Goal: Task Accomplishment & Management: Complete application form

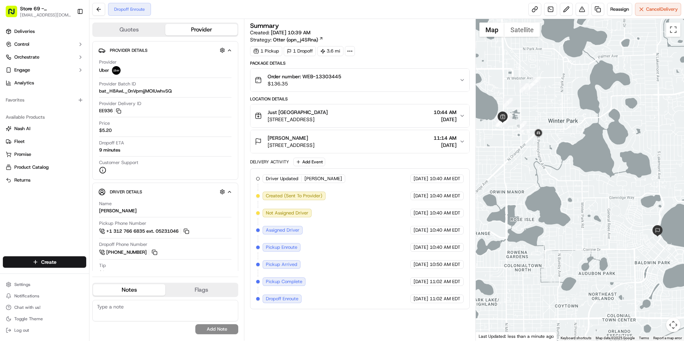
click at [309, 134] on button "[PERSON_NAME] T [STREET_ADDRESS] 11:14 AM [DATE]" at bounding box center [360, 141] width 219 height 23
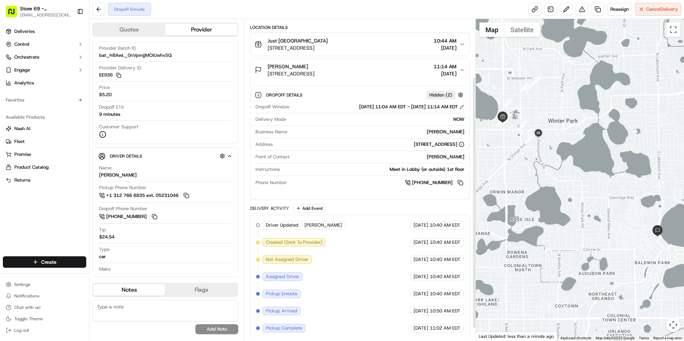
scroll to position [90, 0]
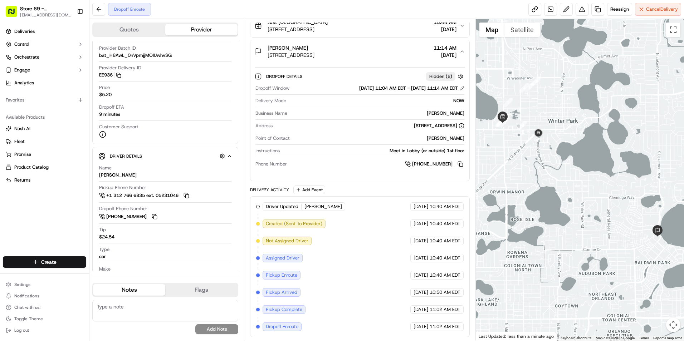
click at [318, 207] on span "[PERSON_NAME]" at bounding box center [324, 207] width 38 height 6
click at [318, 205] on span "[PERSON_NAME]" at bounding box center [324, 207] width 38 height 6
drag, startPoint x: 318, startPoint y: 205, endPoint x: 169, endPoint y: 295, distance: 173.6
click at [317, 205] on span "[PERSON_NAME]" at bounding box center [324, 207] width 38 height 6
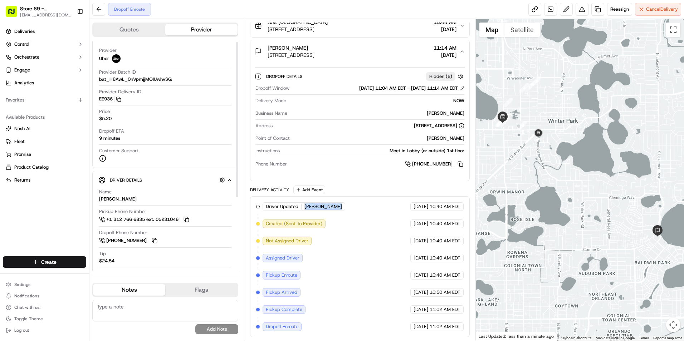
scroll to position [0, 0]
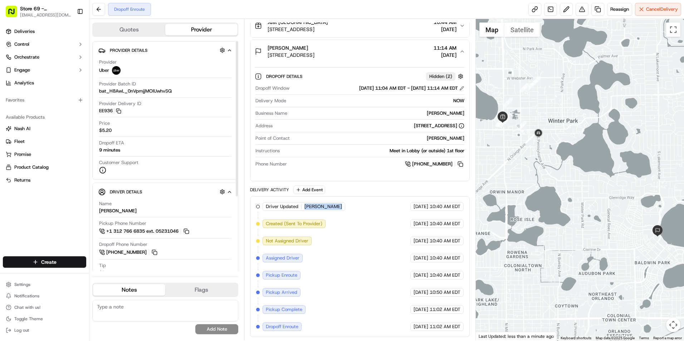
click at [114, 73] on img at bounding box center [116, 70] width 9 height 9
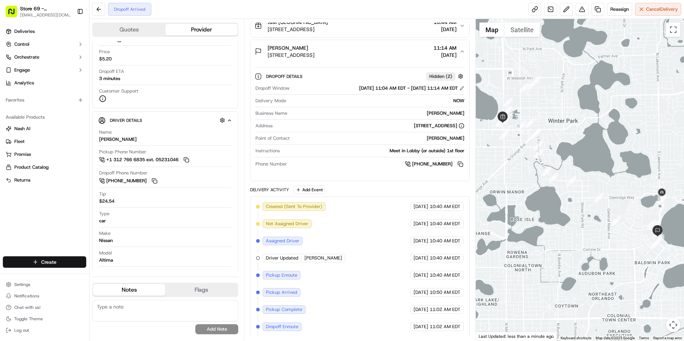
click at [58, 260] on html "Store 69 - [GEOGRAPHIC_DATA] (Just Salad) [EMAIL_ADDRESS][DOMAIN_NAME] Toggle S…" at bounding box center [342, 170] width 684 height 341
click at [120, 279] on link "Delivery" at bounding box center [129, 275] width 80 height 13
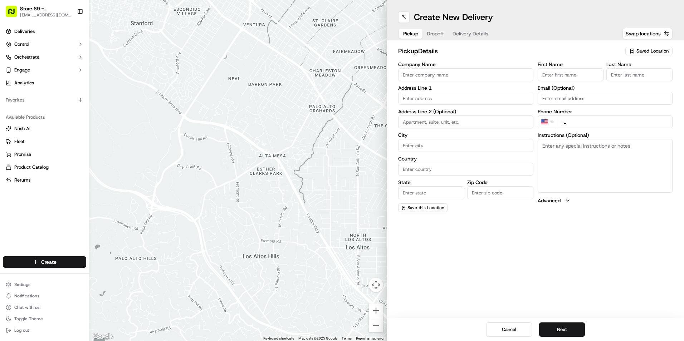
click at [462, 78] on input "Company Name" at bounding box center [465, 74] width 135 height 13
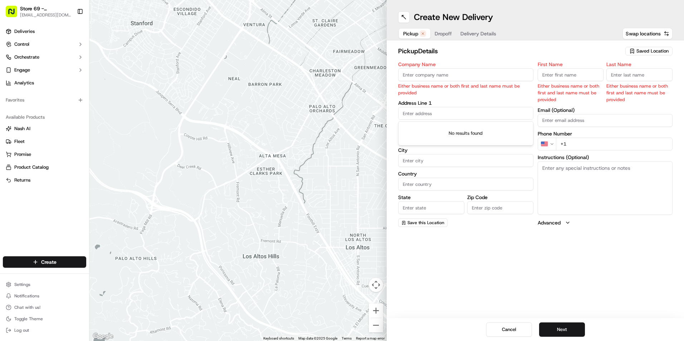
paste input "[STREET_ADDRESS][PERSON_NAME]"
click at [440, 131] on div "[STREET_ADDRESS][PERSON_NAME]" at bounding box center [466, 128] width 132 height 11
type input "[STREET_ADDRESS][PERSON_NAME]"
type input "[PERSON_NAME]"
type input "[GEOGRAPHIC_DATA]"
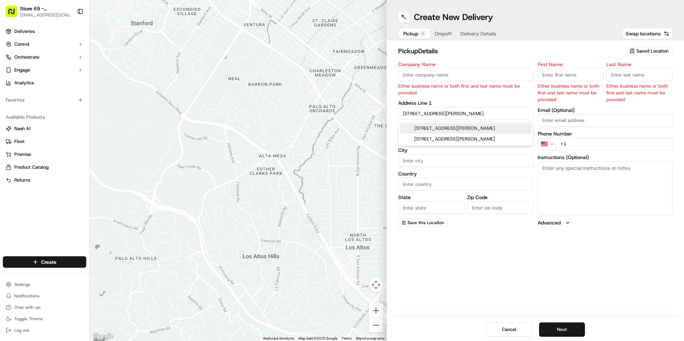
type input "FL"
type input "32746"
type input "[STREET_ADDRESS][PERSON_NAME]"
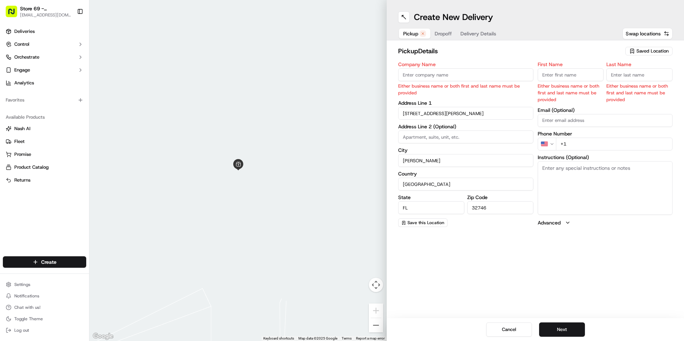
click at [426, 77] on input "Company Name" at bounding box center [465, 74] width 135 height 13
paste input "Orlando health urology [PERSON_NAME]"
type input "Orlando health urology [PERSON_NAME]"
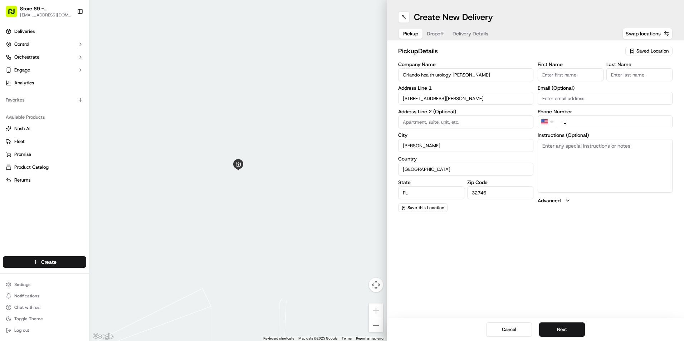
click at [563, 74] on input "First Name" at bounding box center [571, 74] width 66 height 13
type input "[PERSON_NAME]"
type input "[EMAIL_ADDRESS][DOMAIN_NAME]"
click at [559, 326] on button "Next" at bounding box center [562, 330] width 46 height 14
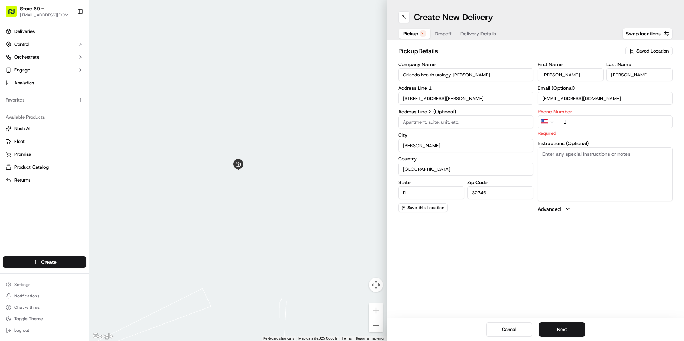
click at [593, 118] on input "+1" at bounding box center [614, 122] width 117 height 13
click at [592, 119] on input "+1" at bounding box center [614, 122] width 117 height 13
click at [564, 120] on input "[PHONE_NUMBER]" at bounding box center [614, 122] width 117 height 13
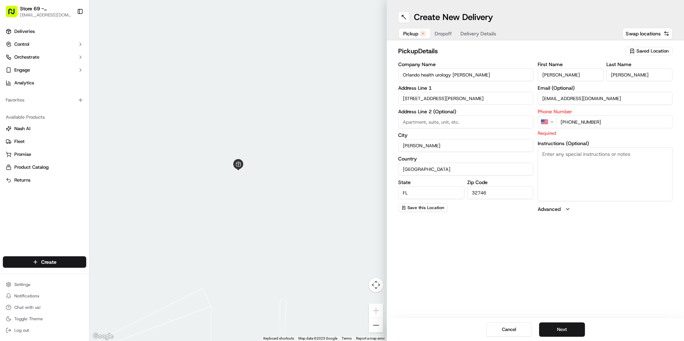
type input "[PHONE_NUMBER]"
click at [565, 279] on div "Create New Delivery Pickup Dropoff Delivery Details Swap locations pickup Detai…" at bounding box center [535, 170] width 297 height 341
click at [551, 331] on button "Next" at bounding box center [562, 330] width 46 height 14
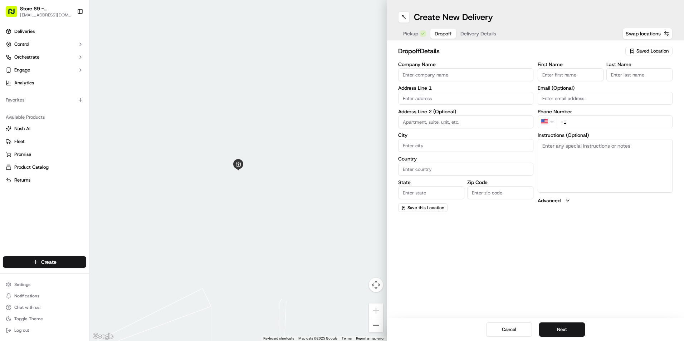
click at [412, 35] on span "Pickup" at bounding box center [410, 33] width 15 height 7
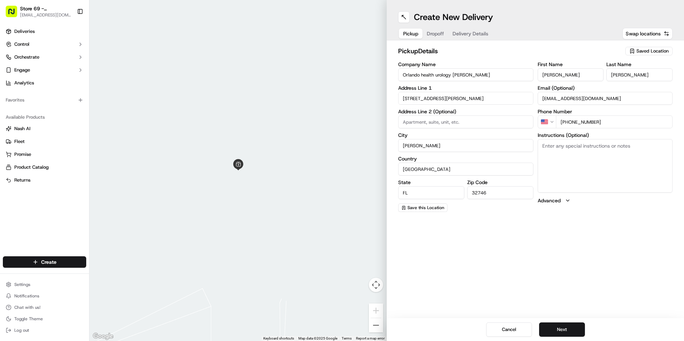
drag, startPoint x: 498, startPoint y: 75, endPoint x: 395, endPoint y: 79, distance: 102.8
click at [395, 79] on div "pickup Details Saved Location Company Name [GEOGRAPHIC_DATA] health urology [PE…" at bounding box center [535, 129] width 297 height 178
drag, startPoint x: 421, startPoint y: 74, endPoint x: 643, endPoint y: 31, distance: 227.1
click at [643, 31] on span "Swap locations" at bounding box center [643, 33] width 35 height 7
type input "+1"
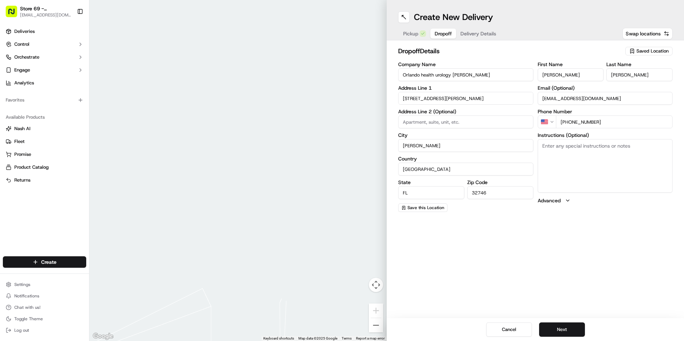
click at [431, 33] on button "Dropoff" at bounding box center [444, 34] width 26 height 10
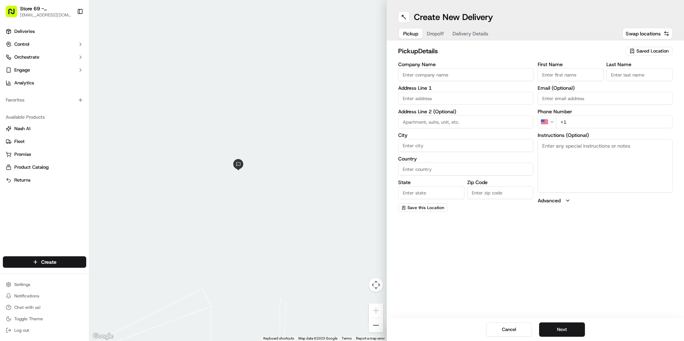
click at [413, 33] on span "Pickup" at bounding box center [410, 33] width 15 height 7
click at [429, 74] on input "Company Name" at bounding box center [465, 74] width 135 height 13
type input "just salad"
click at [452, 92] on input "text" at bounding box center [465, 98] width 135 height 13
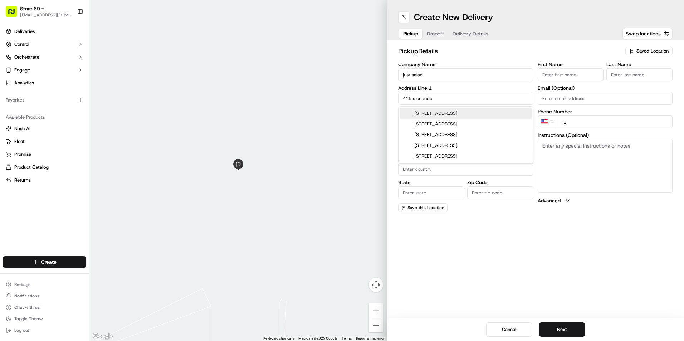
click at [456, 112] on div "[STREET_ADDRESS]" at bounding box center [466, 113] width 132 height 11
type input "[STREET_ADDRESS]"
type input "[GEOGRAPHIC_DATA]"
type input "FL"
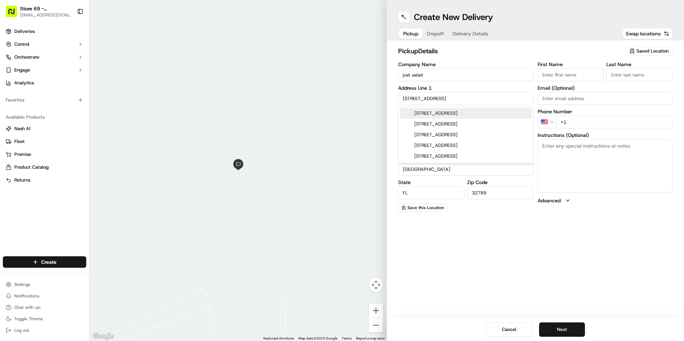
type input "32789"
type input "[STREET_ADDRESS]"
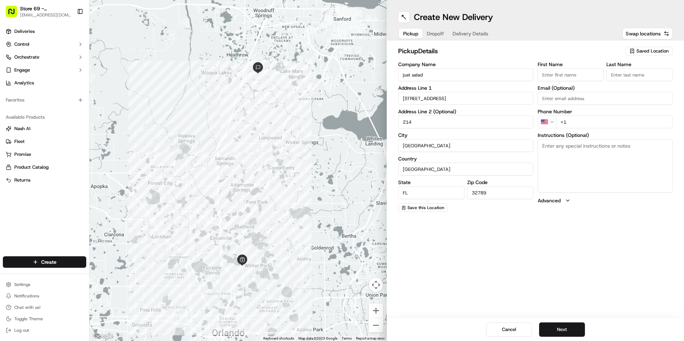
type input "214"
drag, startPoint x: 530, startPoint y: 277, endPoint x: 534, endPoint y: 271, distance: 6.9
click at [530, 277] on div "Create New Delivery Pickup Dropoff Delivery Details Swap locations pickup Detai…" at bounding box center [535, 170] width 297 height 341
click at [584, 74] on input "First Name" at bounding box center [571, 74] width 66 height 13
type input "[PERSON_NAME]"
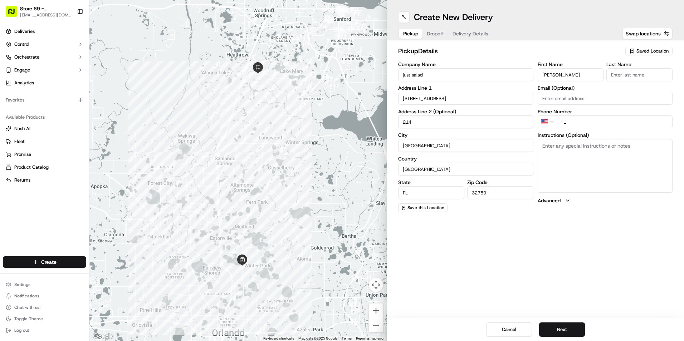
type input "[PERSON_NAME]"
type input "[EMAIL_ADDRESS][DOMAIN_NAME]"
click at [572, 330] on button "Next" at bounding box center [562, 330] width 46 height 14
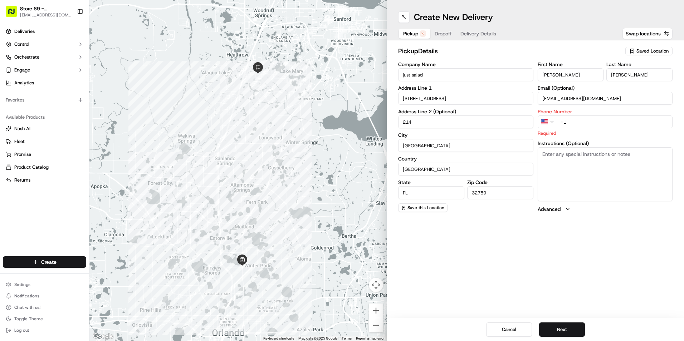
click at [588, 126] on input "+1" at bounding box center [614, 122] width 117 height 13
type input "[PHONE_NUMBER]"
click at [568, 256] on div "Create New Delivery Pickup Dropoff Delivery Details Swap locations pickup Detai…" at bounding box center [535, 170] width 297 height 341
click at [571, 335] on button "Next" at bounding box center [562, 330] width 46 height 14
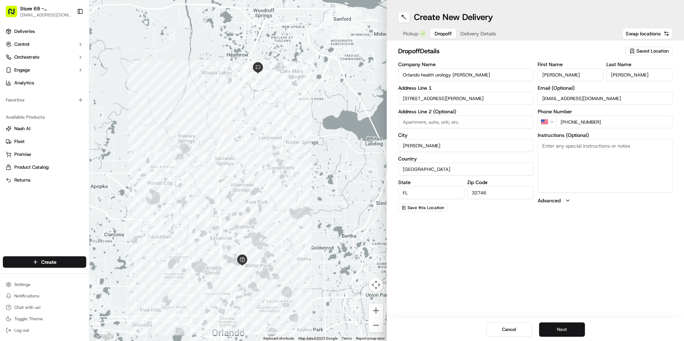
click at [560, 325] on button "Next" at bounding box center [562, 330] width 46 height 14
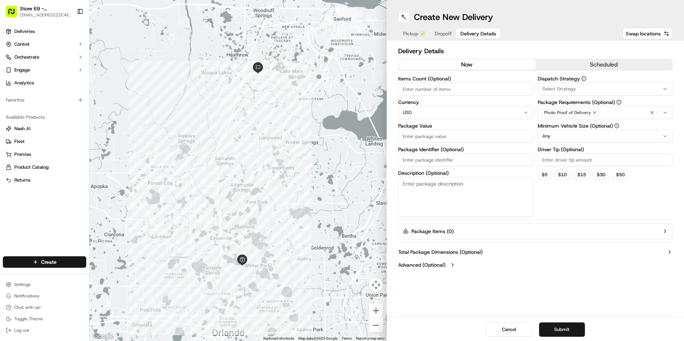
click at [425, 90] on input "Items Count (Optional)" at bounding box center [465, 89] width 135 height 13
type input "1"
click at [441, 109] on html "Store 69 - [GEOGRAPHIC_DATA] (Just Salad) [EMAIL_ADDRESS][DOMAIN_NAME] Toggle S…" at bounding box center [342, 170] width 684 height 341
click at [563, 112] on html "Store 69 - [GEOGRAPHIC_DATA] (Just Salad) [EMAIL_ADDRESS][DOMAIN_NAME] Toggle S…" at bounding box center [342, 170] width 684 height 341
click at [428, 136] on input "Package Value" at bounding box center [465, 136] width 135 height 13
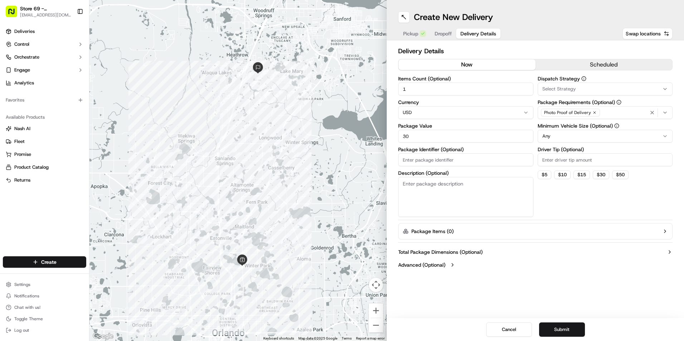
type input "30"
click at [543, 242] on div "Delivery Details now scheduled Items Count (Optional) 1 Currency USD Package Va…" at bounding box center [535, 158] width 275 height 225
click at [404, 138] on input "30" at bounding box center [465, 136] width 135 height 13
click at [544, 176] on button "$ 5" at bounding box center [545, 175] width 14 height 9
type input "5"
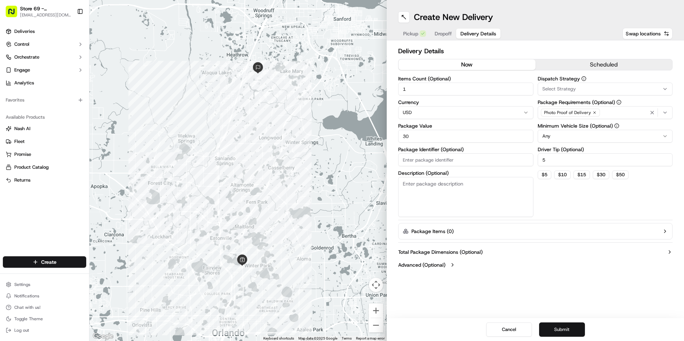
click at [575, 329] on button "Submit" at bounding box center [562, 330] width 46 height 14
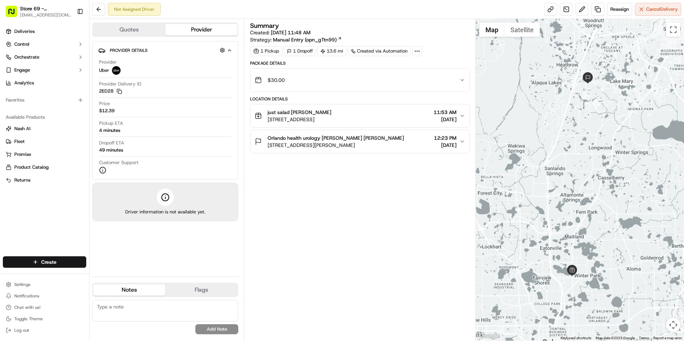
click at [131, 146] on div "Dropoff ETA 49 minutes" at bounding box center [165, 147] width 132 height 14
click at [127, 126] on div "Pickup ETA 4 minutes" at bounding box center [165, 127] width 132 height 14
click at [108, 69] on span "Uber" at bounding box center [104, 70] width 10 height 6
